Goal: Find specific page/section: Find specific page/section

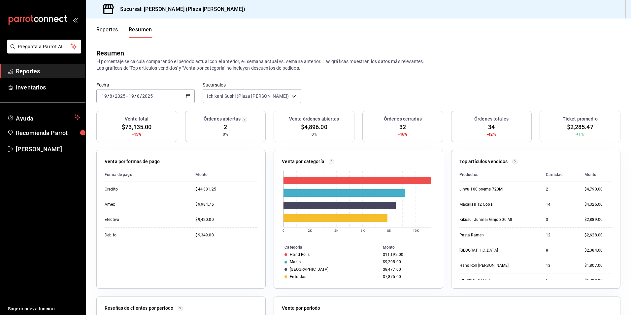
click at [39, 72] on span "Reportes" at bounding box center [48, 71] width 64 height 9
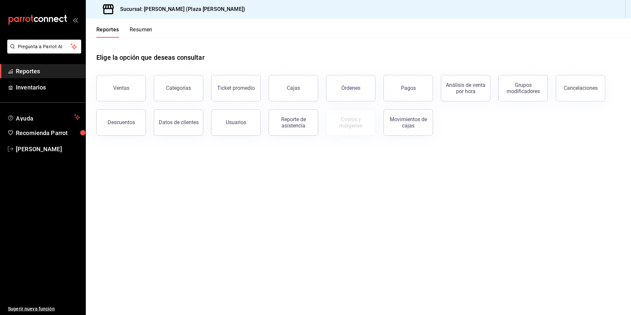
click at [146, 29] on button "Resumen" at bounding box center [141, 31] width 23 height 11
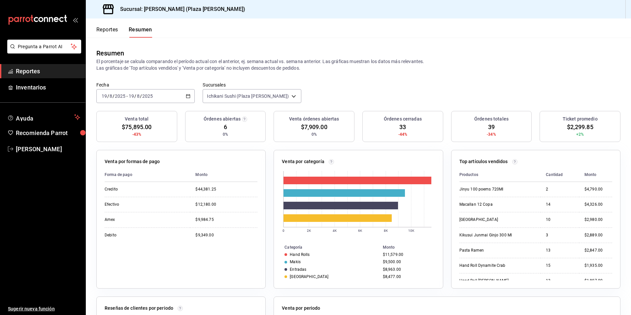
click at [307, 95] on div "Fecha [DATE] [DATE] - [DATE] [DATE] Sucursales Ichikani Sushi (Plaza [PERSON_NA…" at bounding box center [358, 96] width 545 height 29
click at [393, 77] on div "Resumen El porcentaje se calcula comparando el período actual con el anterior, …" at bounding box center [358, 60] width 545 height 44
click at [104, 30] on button "Reportes" at bounding box center [107, 31] width 22 height 11
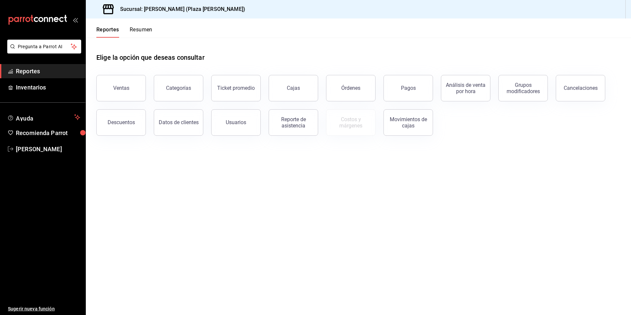
click at [142, 28] on button "Resumen" at bounding box center [141, 31] width 23 height 11
